Goal: Task Accomplishment & Management: Manage account settings

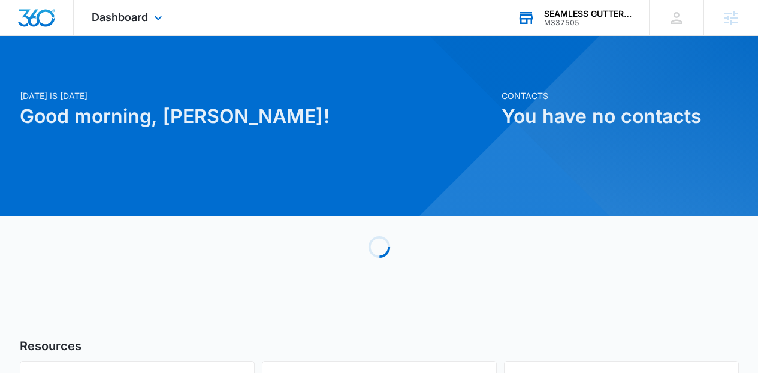
click at [551, 16] on div "SEAMLESS GUTTERS AND MORE" at bounding box center [588, 14] width 88 height 10
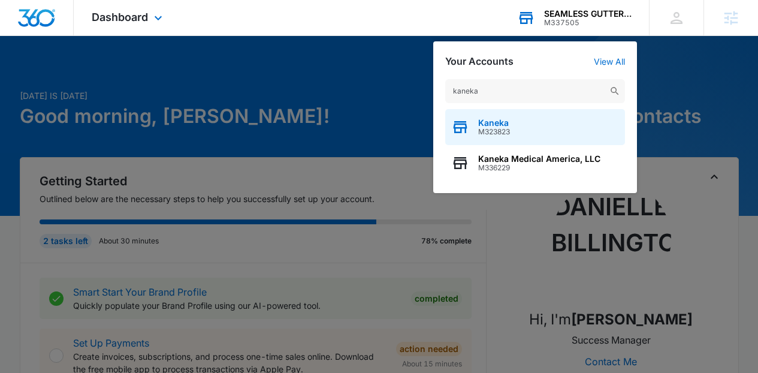
type input "kaneka"
click at [544, 128] on div "Kaneka M323823" at bounding box center [535, 127] width 180 height 36
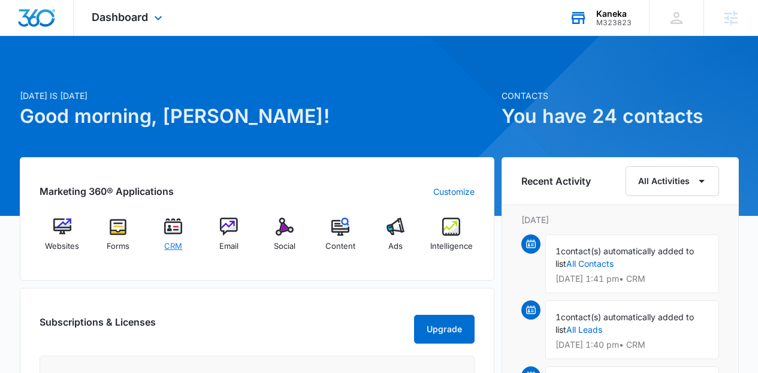
click at [162, 235] on div "CRM" at bounding box center [173, 239] width 46 height 43
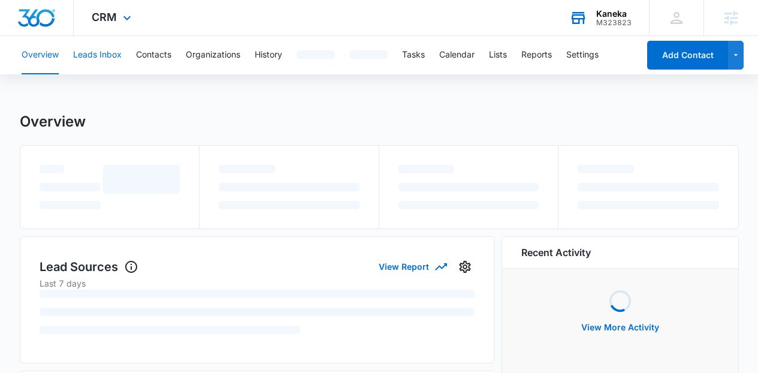
click at [111, 68] on button "Leads Inbox" at bounding box center [97, 55] width 49 height 38
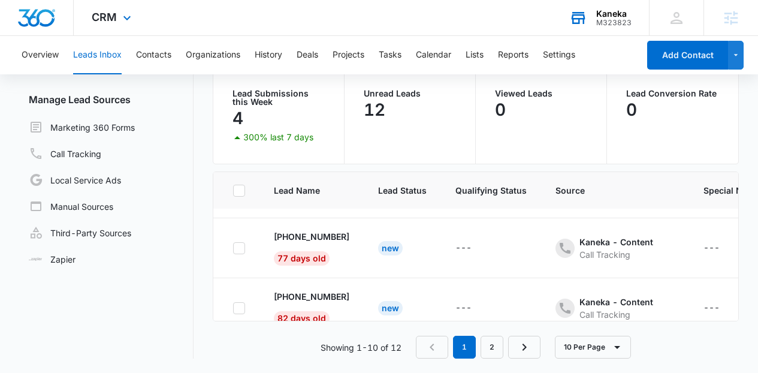
scroll to position [496, 0]
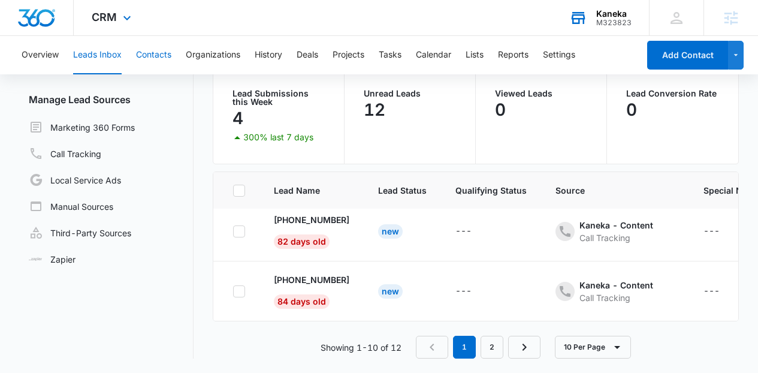
click at [158, 57] on button "Contacts" at bounding box center [153, 55] width 35 height 38
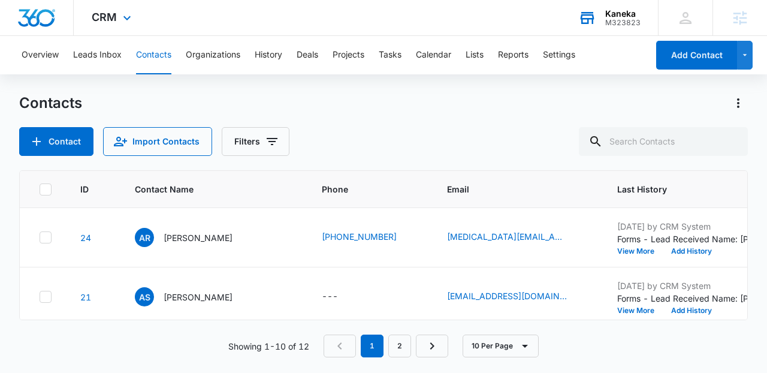
click at [542, 109] on div "Contacts" at bounding box center [383, 103] width 729 height 19
click at [638, 251] on button "View More" at bounding box center [640, 251] width 46 height 7
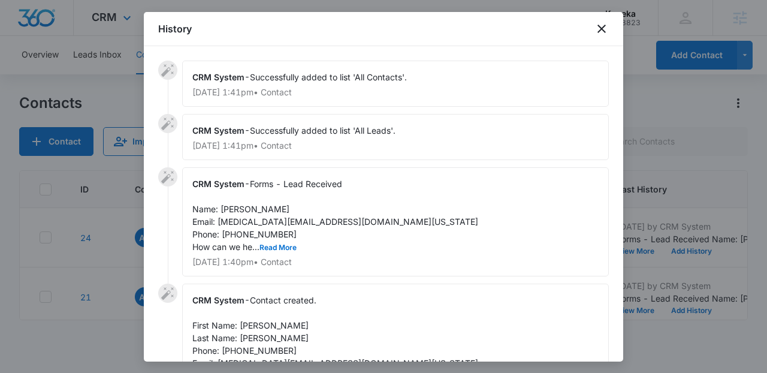
scroll to position [92, 0]
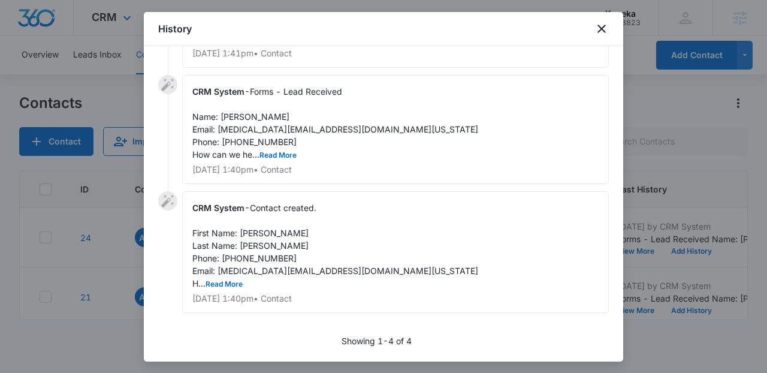
click at [292, 161] on div "CRM System - Forms - Lead Received Name: [PERSON_NAME] Email: [MEDICAL_DATA][EM…" at bounding box center [395, 129] width 427 height 109
click at [285, 155] on button "Read More" at bounding box center [278, 155] width 37 height 7
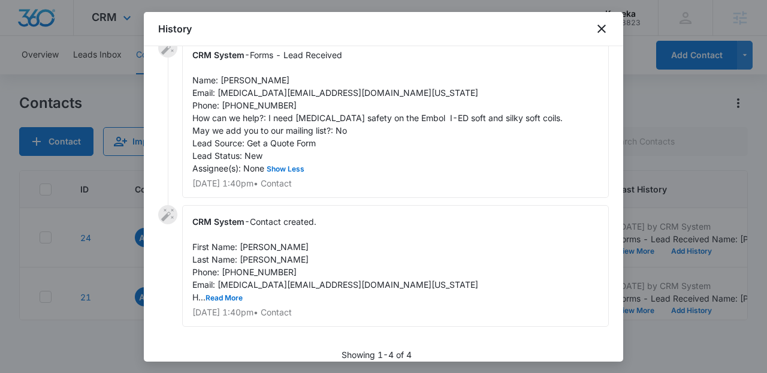
scroll to position [143, 0]
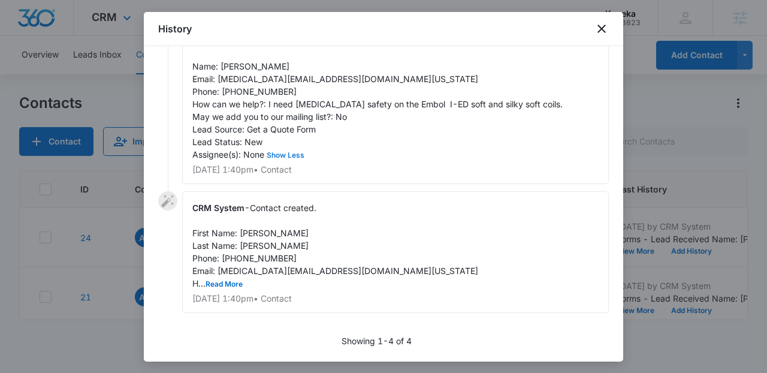
click at [276, 153] on button "Show Less" at bounding box center [285, 155] width 43 height 7
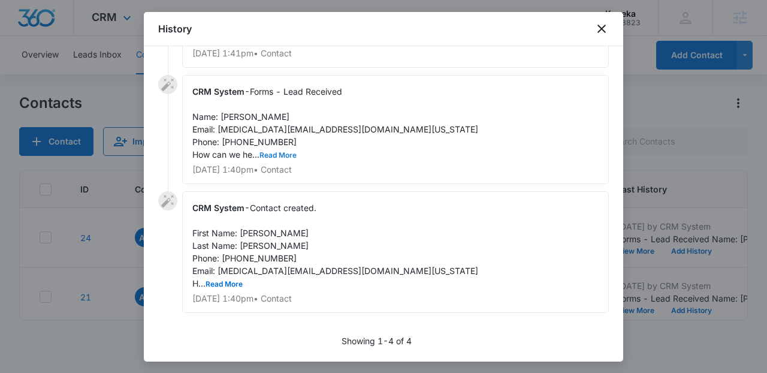
click at [276, 153] on button "Read More" at bounding box center [278, 155] width 37 height 7
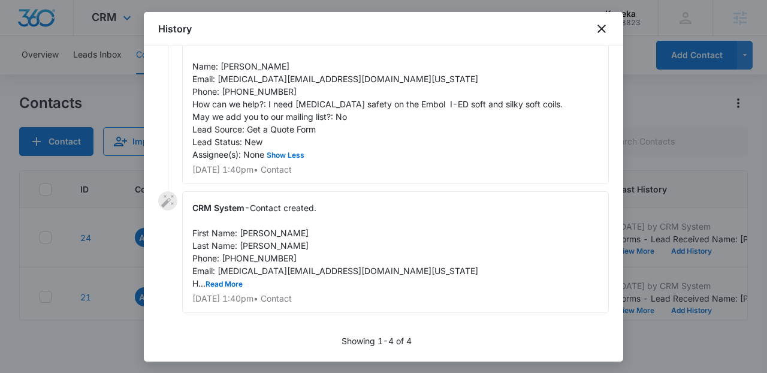
click at [496, 262] on div "CRM System - Contact created. First Name: [PERSON_NAME] Last Name: [PERSON_NAME…" at bounding box center [395, 252] width 427 height 122
click at [231, 283] on button "Read More" at bounding box center [224, 284] width 37 height 7
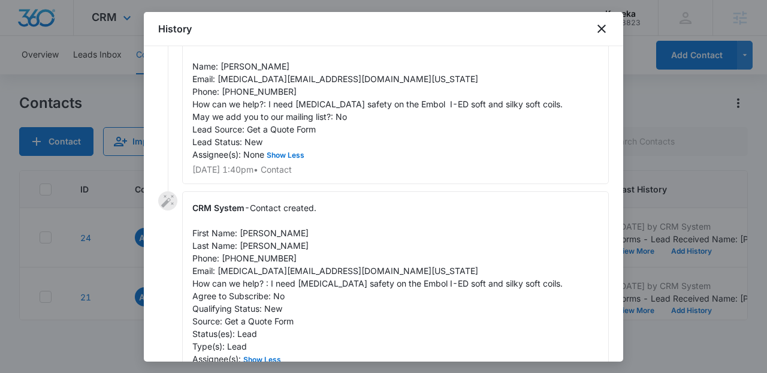
click at [346, 260] on div "CRM System - Contact created. First Name: [PERSON_NAME] Last Name: [PERSON_NAME…" at bounding box center [395, 289] width 427 height 197
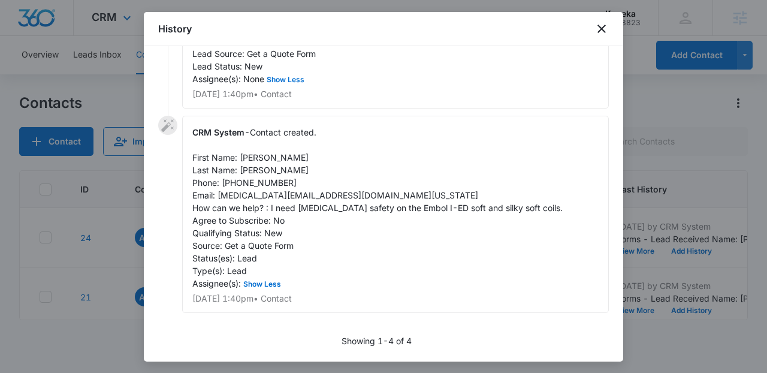
scroll to position [0, 0]
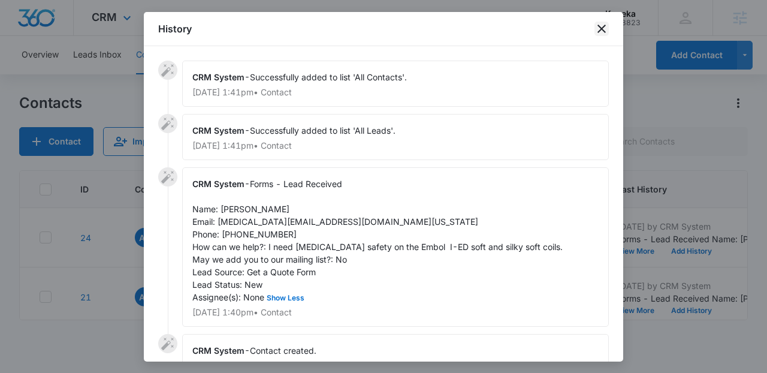
click at [607, 29] on icon "close" at bounding box center [602, 29] width 14 height 14
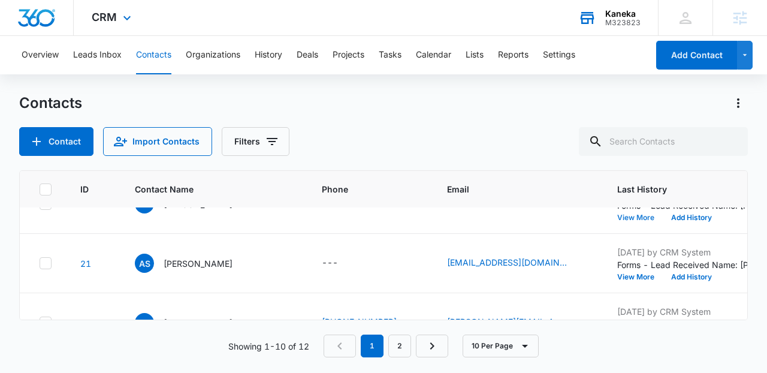
scroll to position [39, 0]
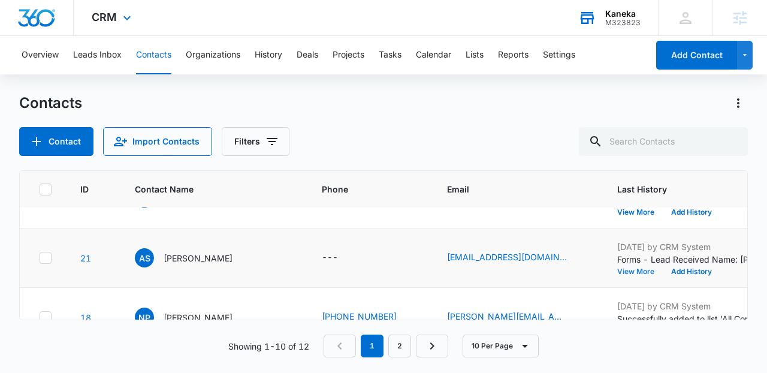
click at [639, 269] on button "View More" at bounding box center [640, 271] width 46 height 7
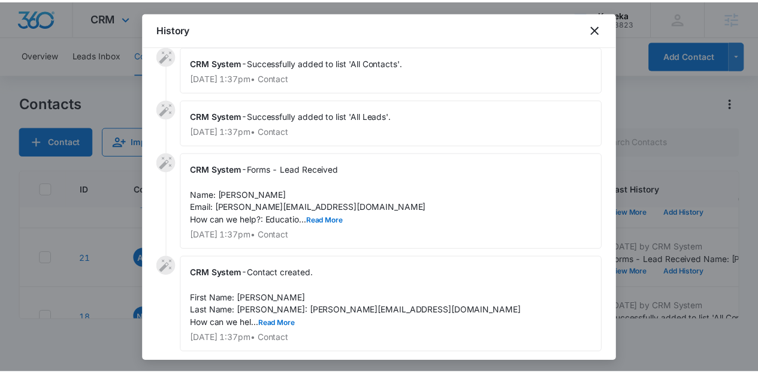
scroll to position [120, 0]
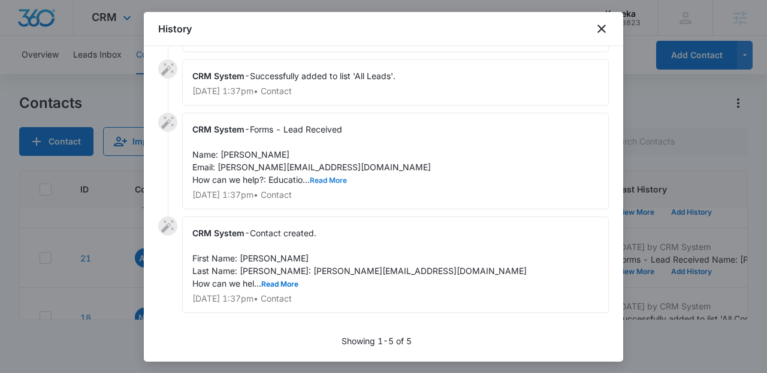
click at [333, 177] on button "Read More" at bounding box center [328, 180] width 37 height 7
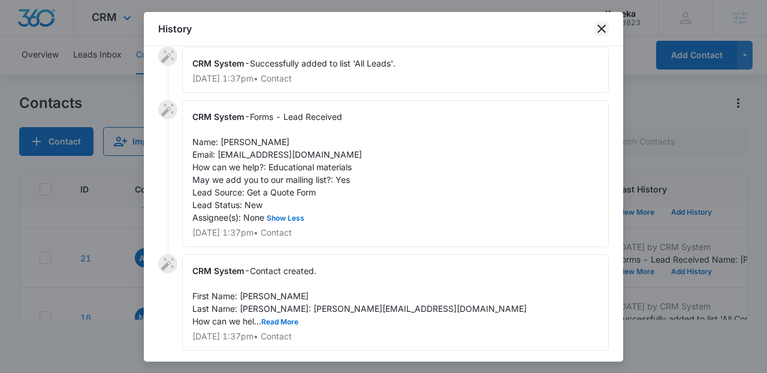
click at [599, 27] on icon "close" at bounding box center [602, 29] width 14 height 14
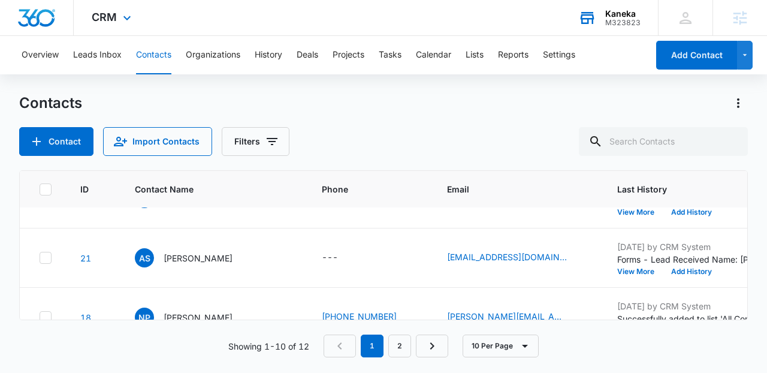
click at [35, 19] on img "Dashboard" at bounding box center [36, 18] width 38 height 18
